Goal: Task Accomplishment & Management: Use online tool/utility

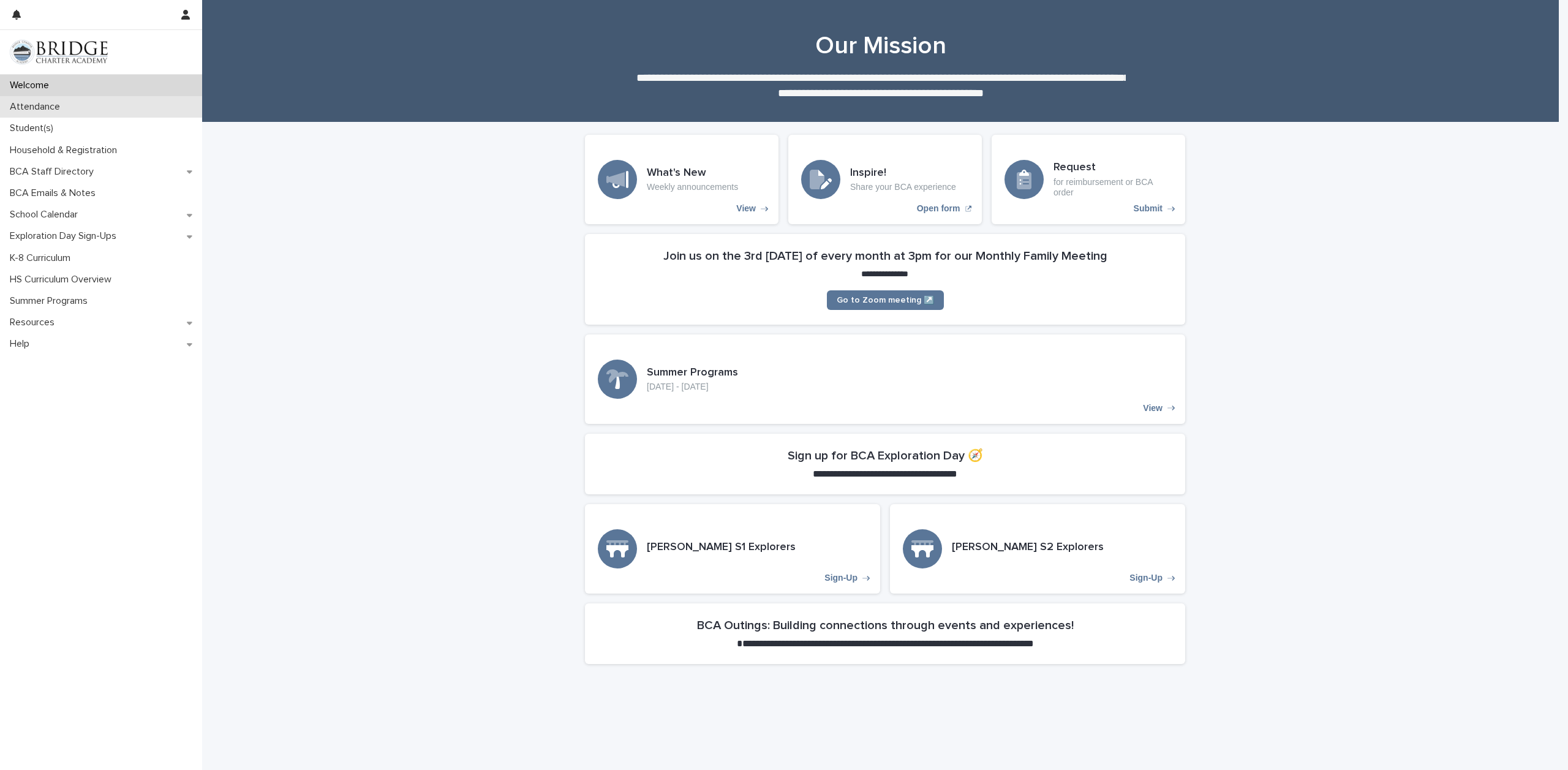
click at [48, 105] on p "Attendance" at bounding box center [37, 106] width 65 height 11
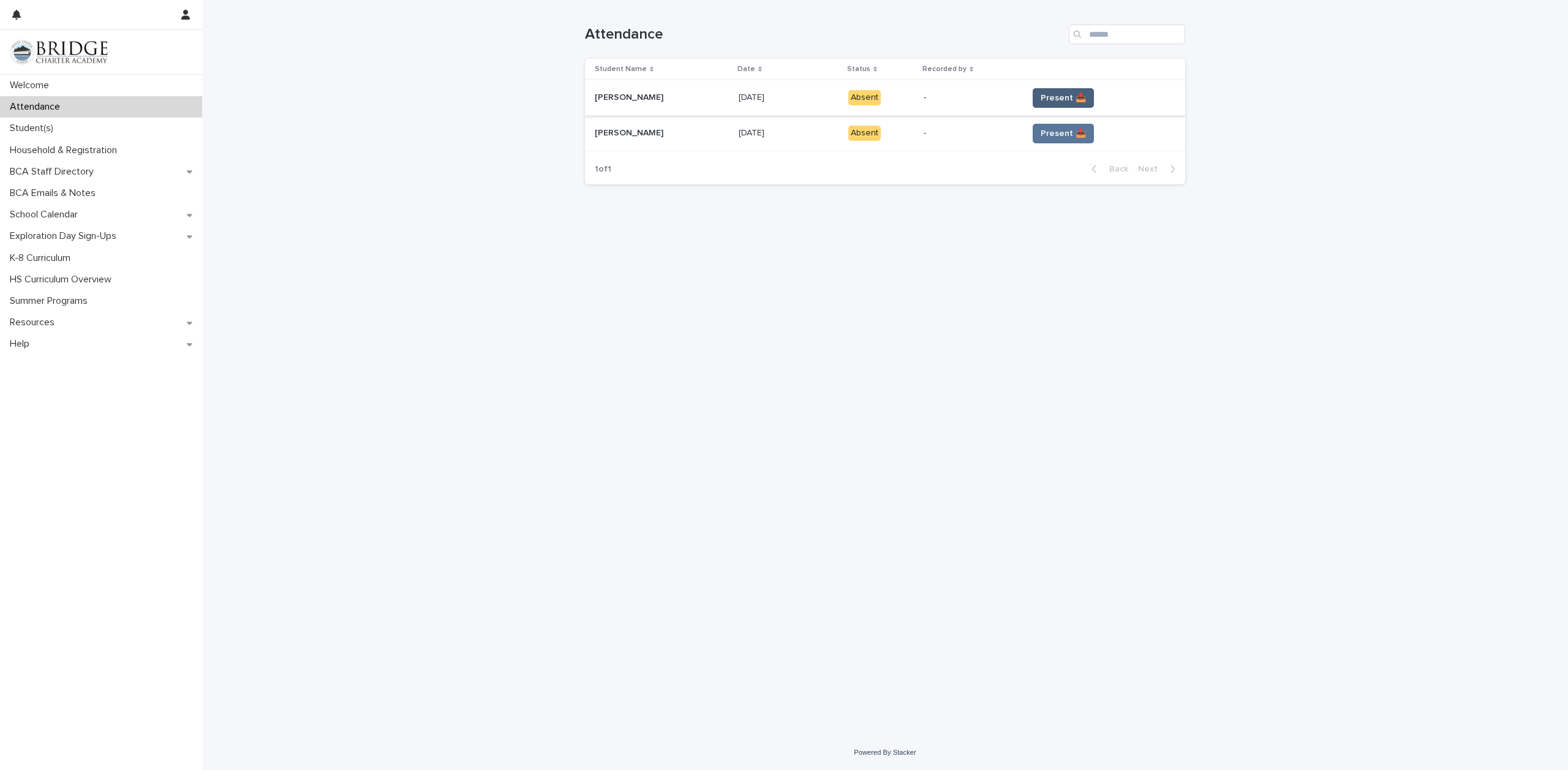
click at [1049, 100] on span "Present 📥" at bounding box center [1064, 98] width 45 height 12
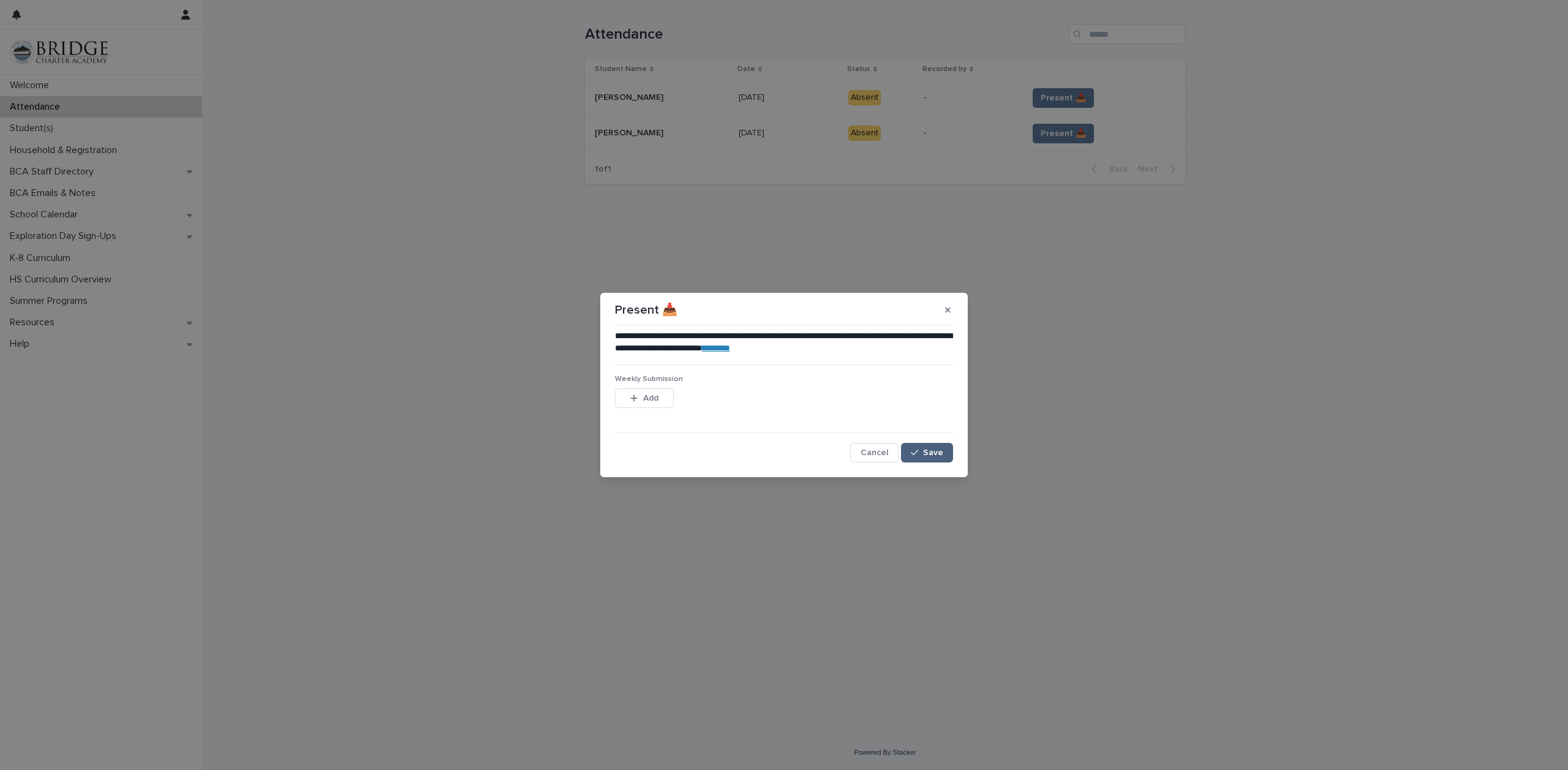
click at [938, 454] on span "Save" at bounding box center [933, 453] width 20 height 9
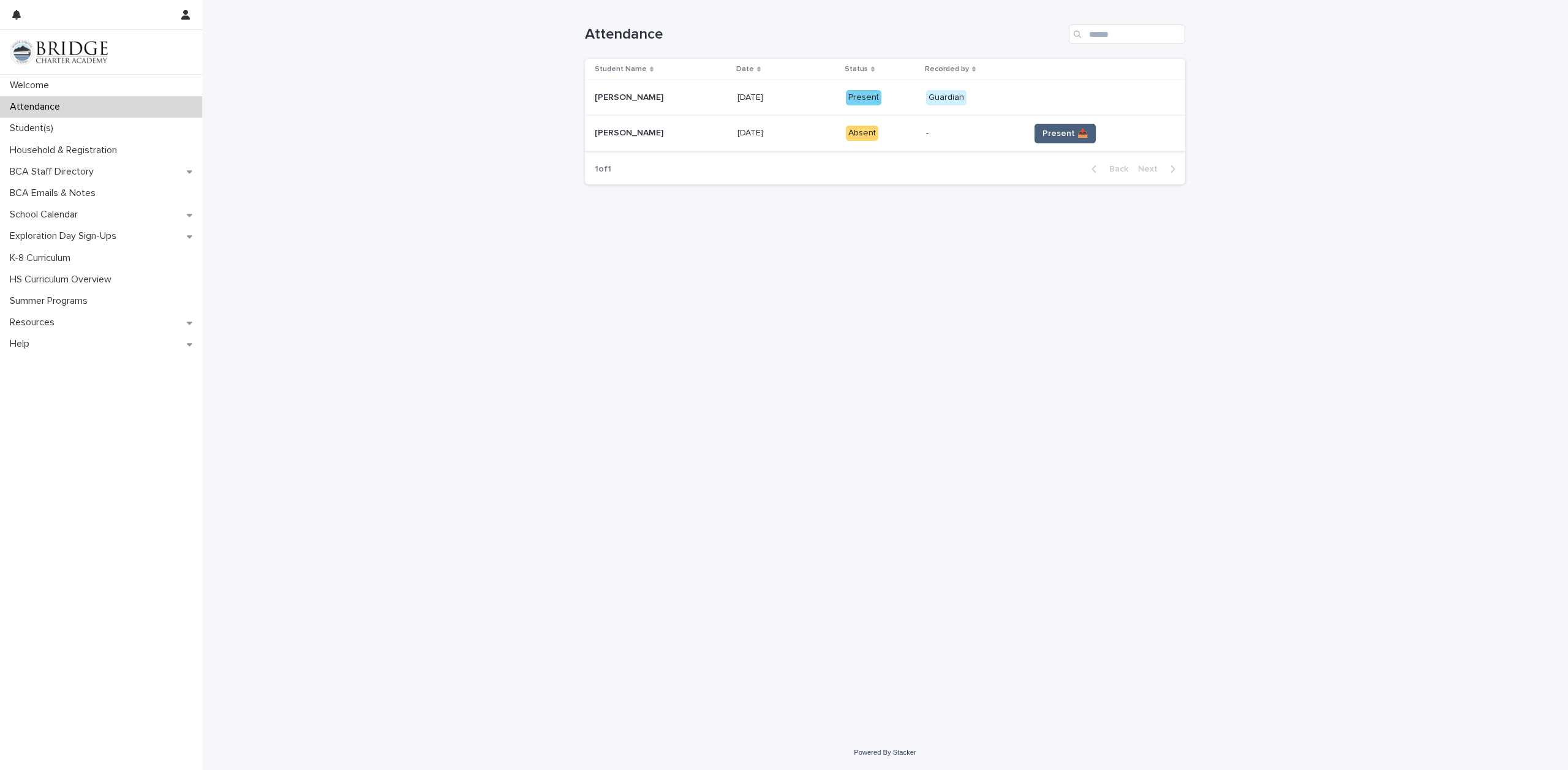
click at [1045, 137] on span "Present 📥" at bounding box center [1066, 133] width 45 height 12
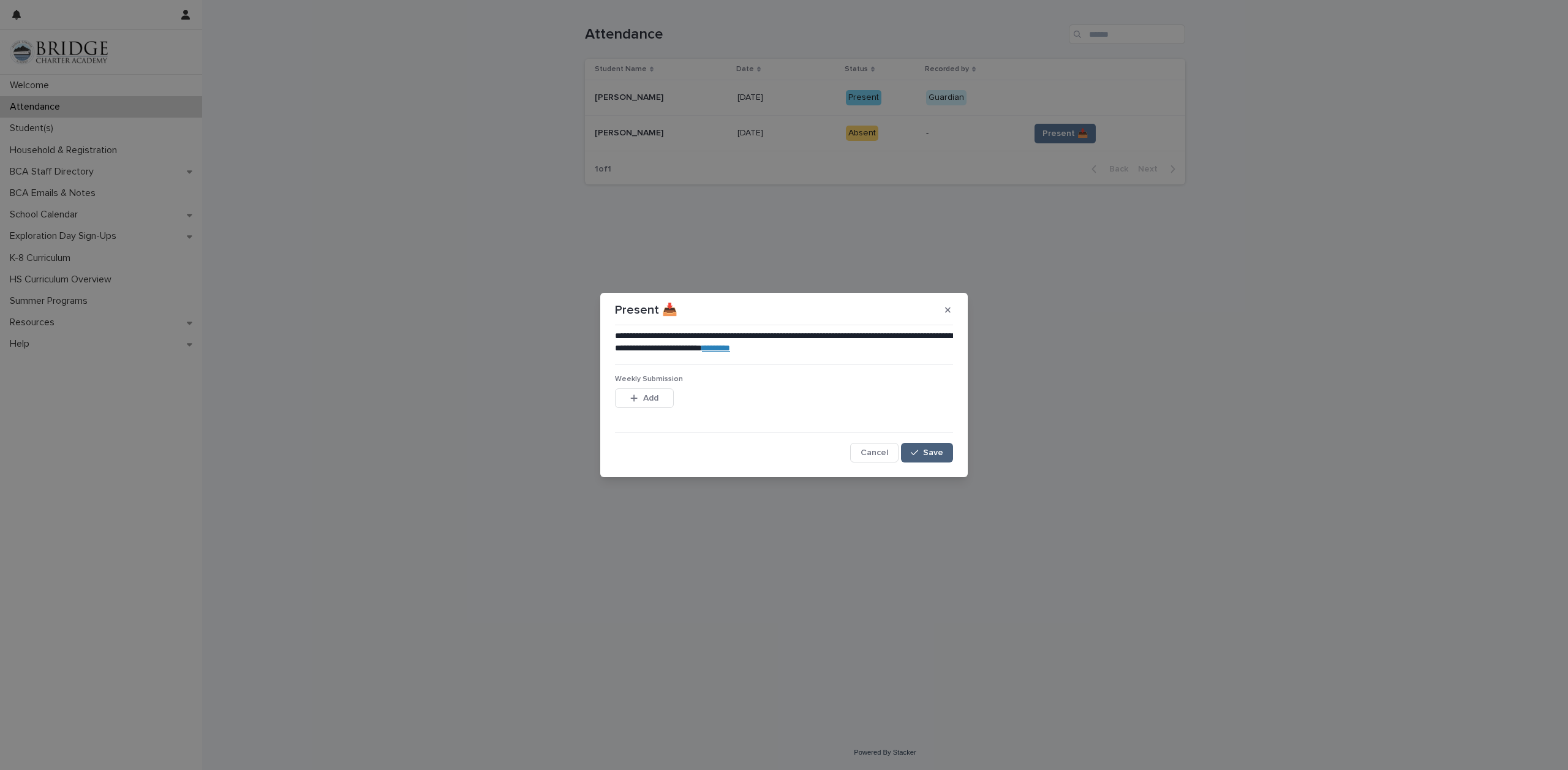
click at [937, 455] on span "Save" at bounding box center [933, 453] width 20 height 9
